Goal: Task Accomplishment & Management: Manage account settings

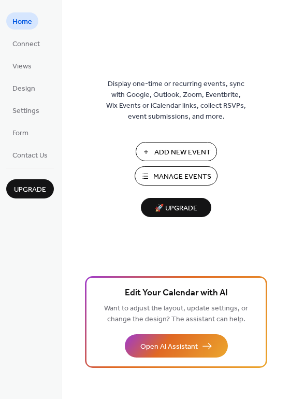
click at [194, 174] on span "Manage Events" at bounding box center [182, 176] width 58 height 11
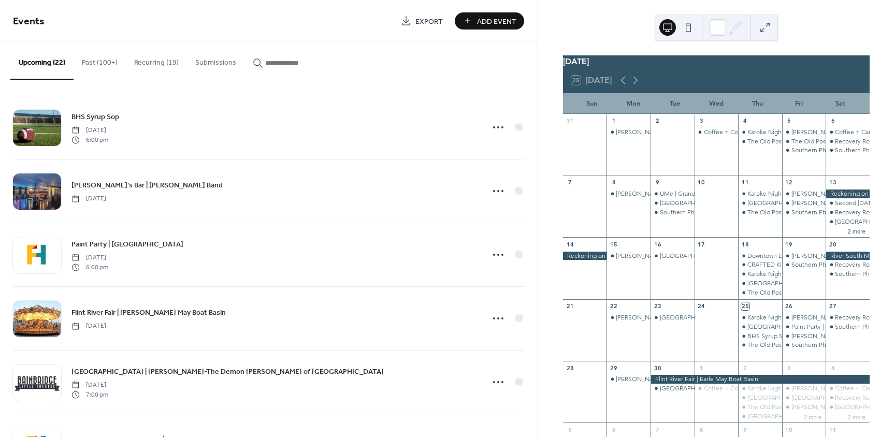
click at [147, 58] on button "Recurring (19)" at bounding box center [156, 60] width 61 height 37
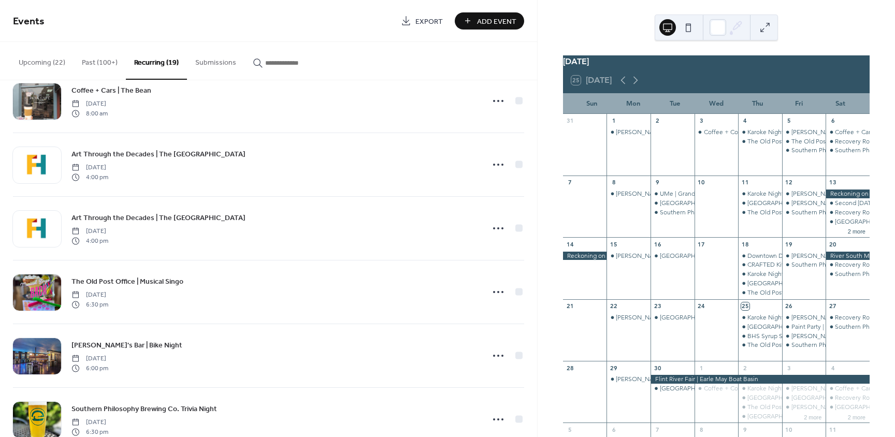
scroll to position [673, 0]
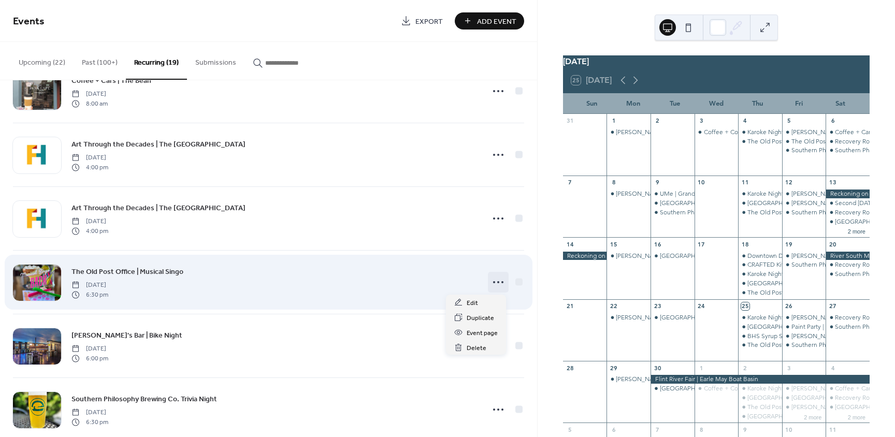
click at [501, 284] on icon at bounding box center [498, 282] width 17 height 17
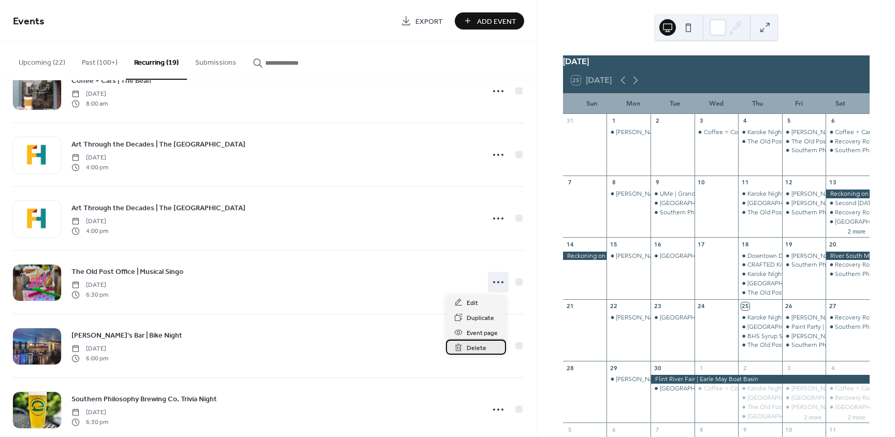
click at [476, 350] on span "Delete" at bounding box center [476, 348] width 20 height 11
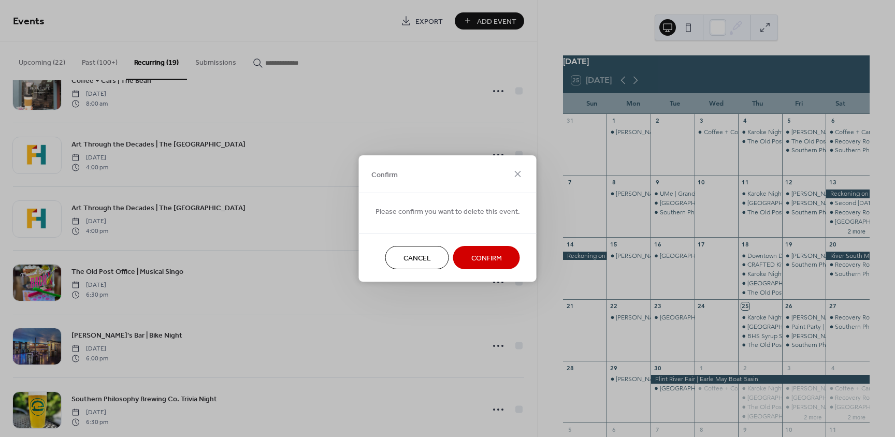
click at [492, 257] on span "Confirm" at bounding box center [486, 258] width 31 height 11
